Goal: Information Seeking & Learning: Learn about a topic

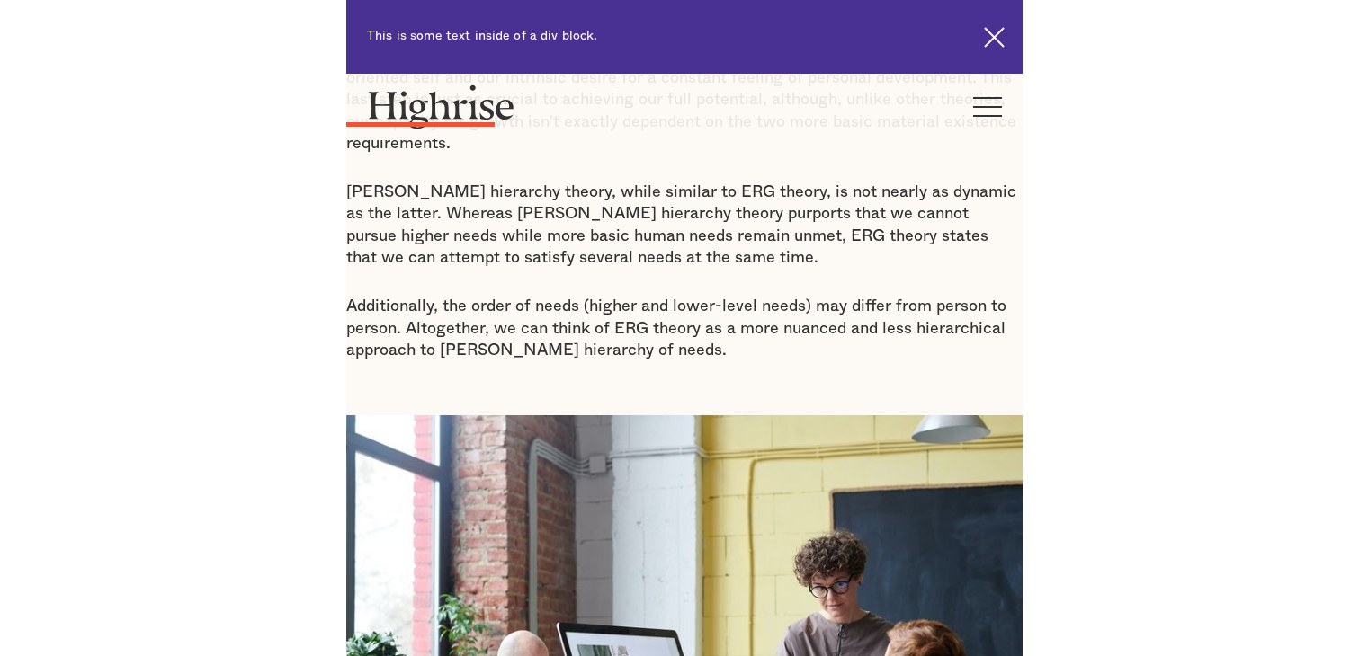
scroll to position [1572, 0]
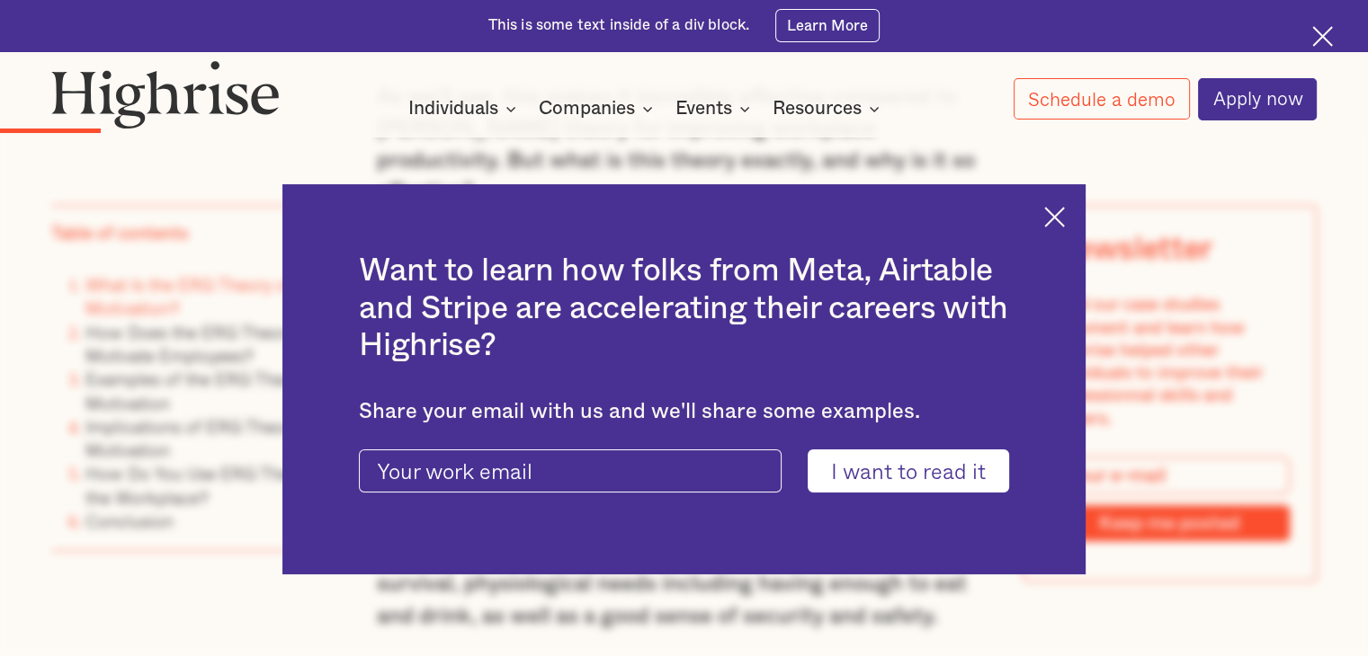
click at [675, 216] on img at bounding box center [1054, 217] width 21 height 21
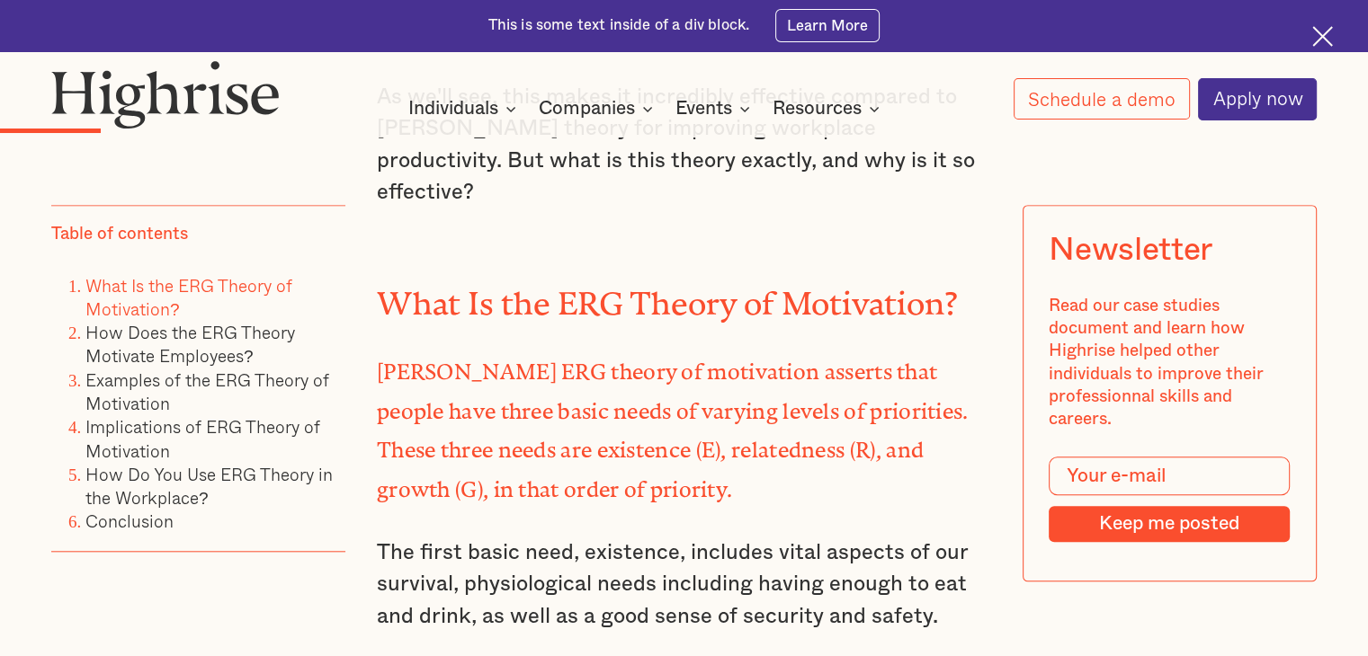
click at [675, 40] on img at bounding box center [1322, 36] width 21 height 21
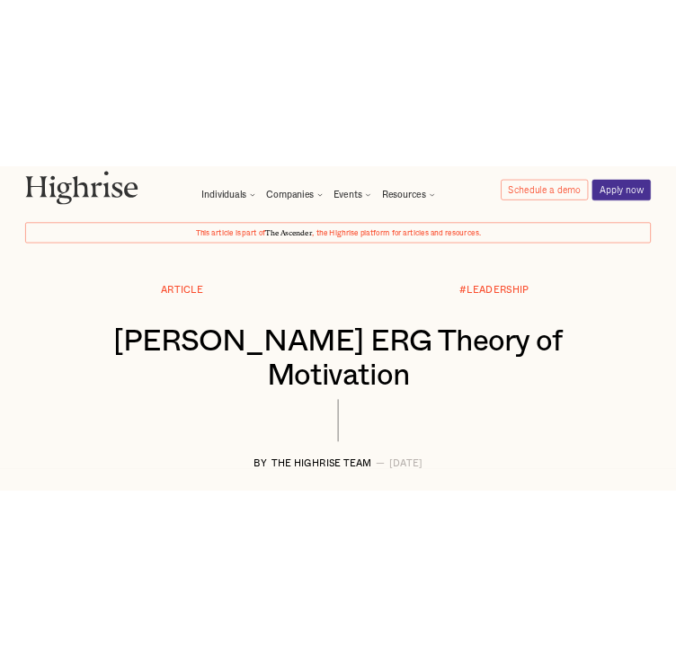
scroll to position [40, 0]
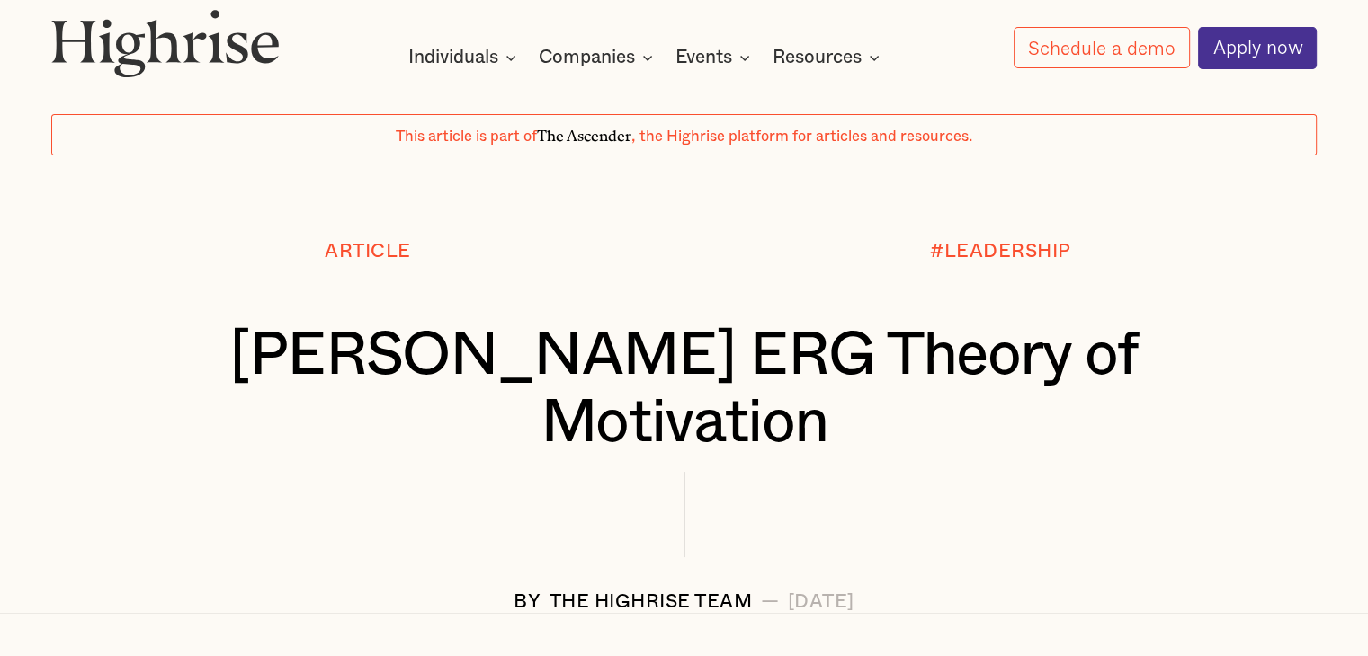
drag, startPoint x: 928, startPoint y: 533, endPoint x: 209, endPoint y: 399, distance: 731.7
click at [209, 399] on div "Article #LEADERSHIP [PERSON_NAME] ERG Theory of Motivation BY The Highrise Team…" at bounding box center [684, 426] width 1368 height 371
copy div "[PERSON_NAME] ERG Theory of Motivation BY The Highrise Team — [DATE]"
drag, startPoint x: 46, startPoint y: 48, endPoint x: 266, endPoint y: 48, distance: 220.3
click at [266, 48] on div "How It Works Individuals Programs 1 Highrise Leader A 6-month program to grow l…" at bounding box center [684, 39] width 1368 height 60
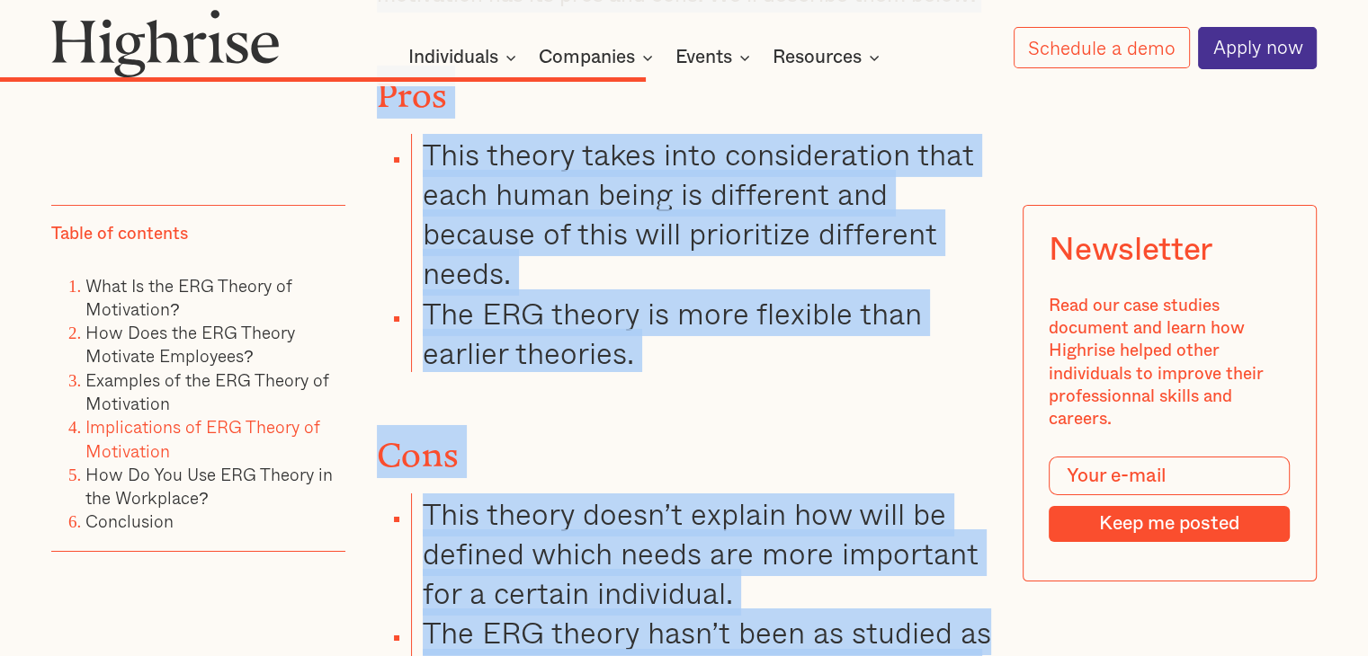
scroll to position [6985, 0]
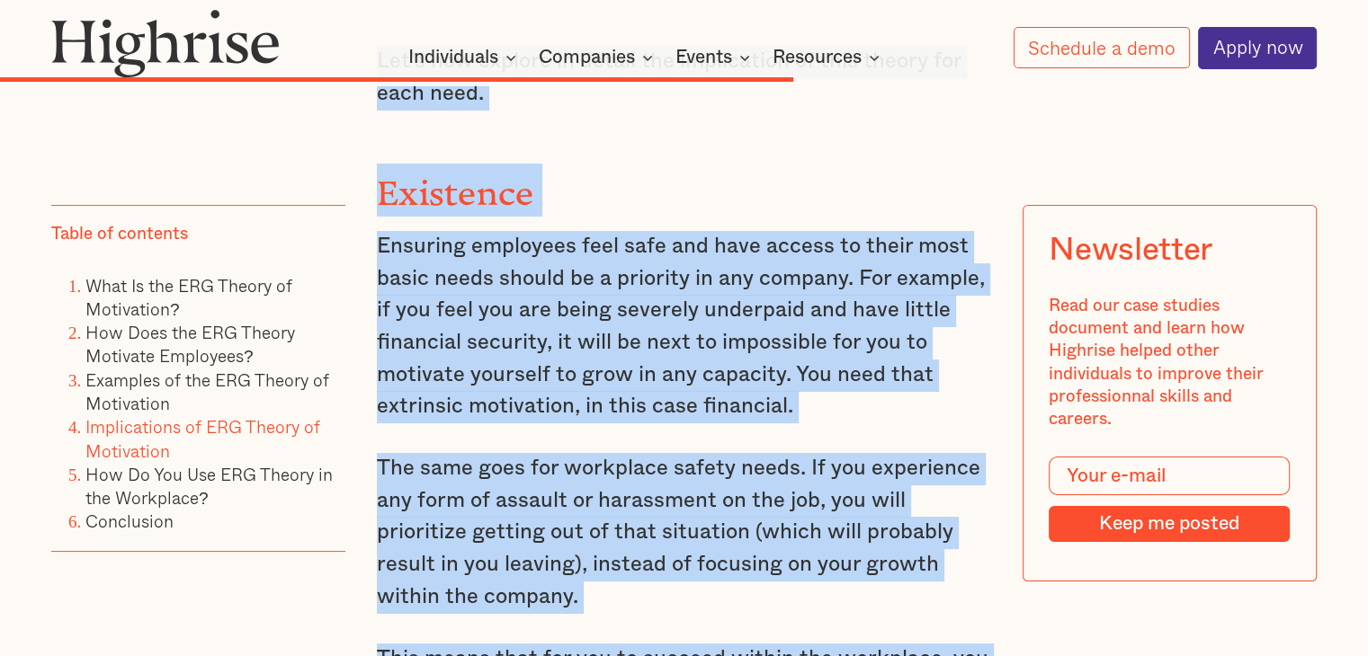
drag, startPoint x: 378, startPoint y: 187, endPoint x: 646, endPoint y: 472, distance: 391.2
copy div "Loremips'd SIT ametco ad elitseddoe tempori utla etdolo magn aliqu enima minim …"
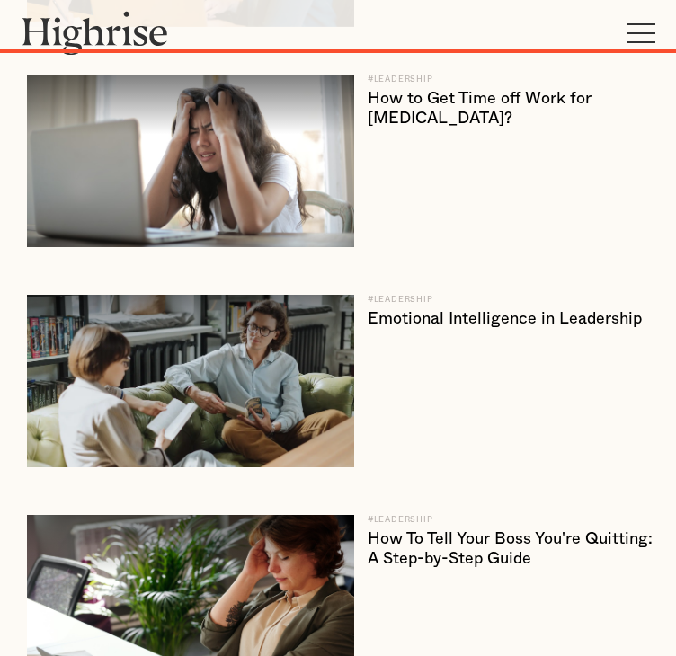
scroll to position [6684, 0]
